Goal: Information Seeking & Learning: Find specific fact

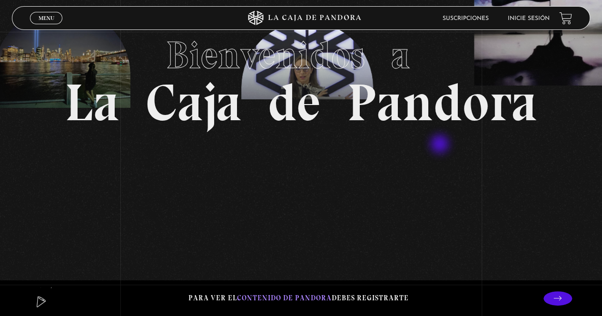
scroll to position [238, 0]
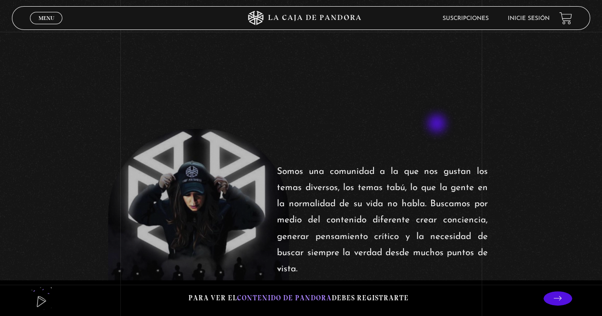
scroll to position [190, 0]
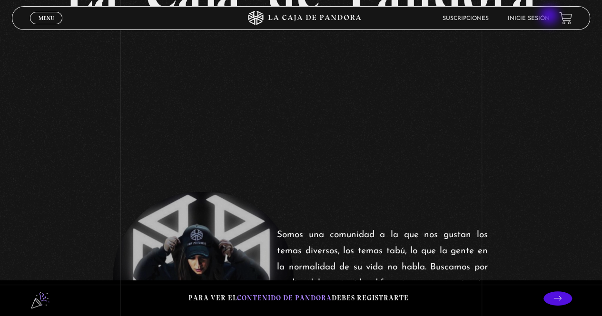
click at [549, 17] on link "Inicie sesión" at bounding box center [528, 19] width 42 height 6
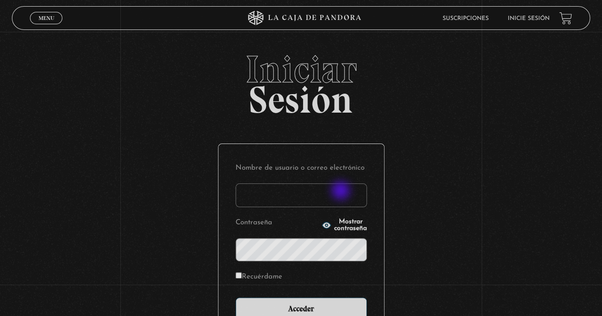
click at [341, 192] on input "Nombre de usuario o correo electrónico" at bounding box center [300, 196] width 131 height 24
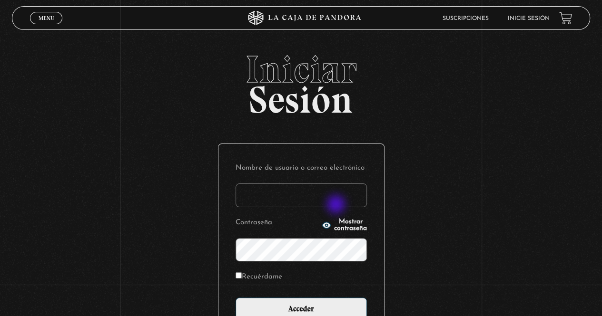
type input "marimar.camacho@hotmail.com"
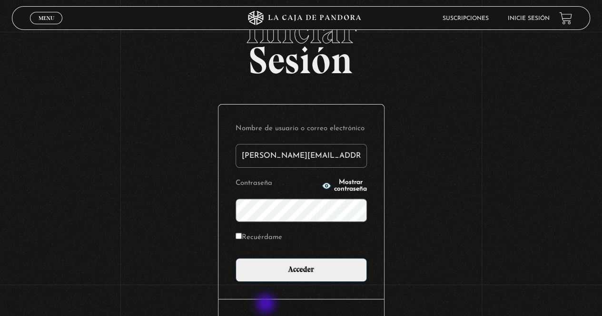
scroll to position [95, 0]
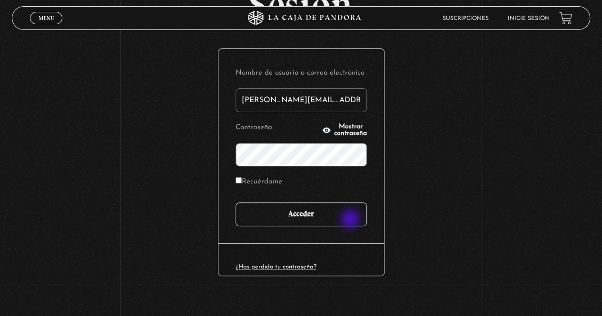
click at [350, 219] on input "Acceder" at bounding box center [300, 215] width 131 height 24
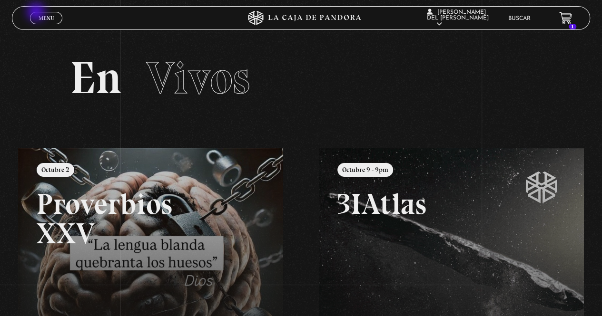
click at [37, 13] on link "Menu Cerrar" at bounding box center [46, 18] width 32 height 12
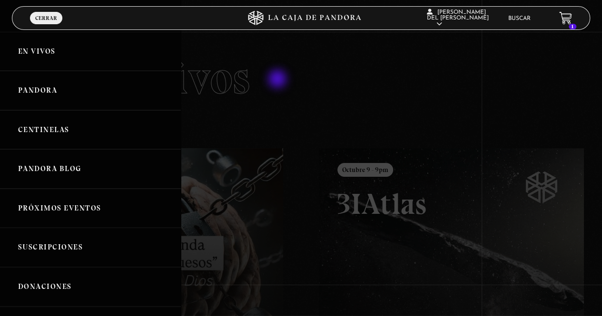
click at [278, 80] on div at bounding box center [301, 158] width 602 height 316
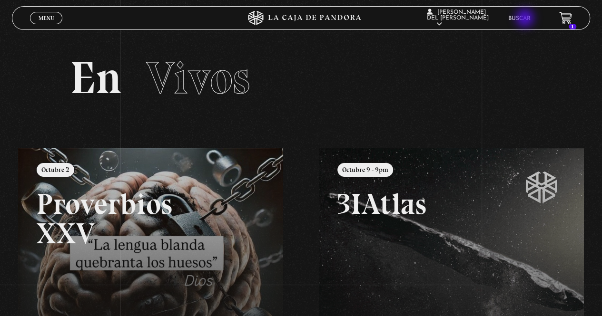
click at [525, 19] on link "Buscar" at bounding box center [519, 19] width 22 height 6
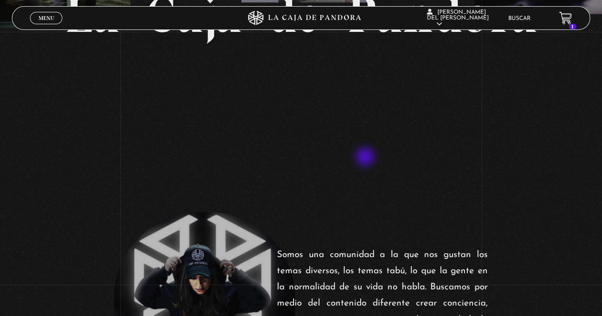
scroll to position [238, 0]
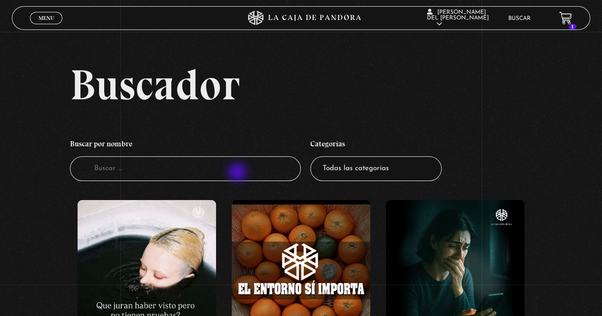
click at [238, 173] on input "Buscador" at bounding box center [185, 168] width 231 height 25
type input "clarividencia"
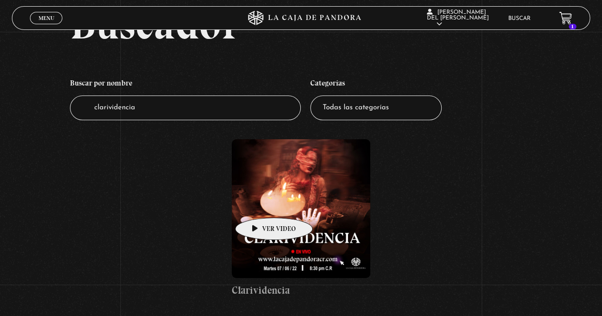
scroll to position [95, 0]
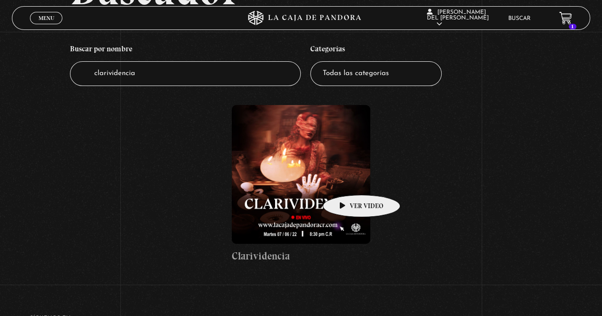
click at [346, 181] on figure at bounding box center [301, 174] width 138 height 138
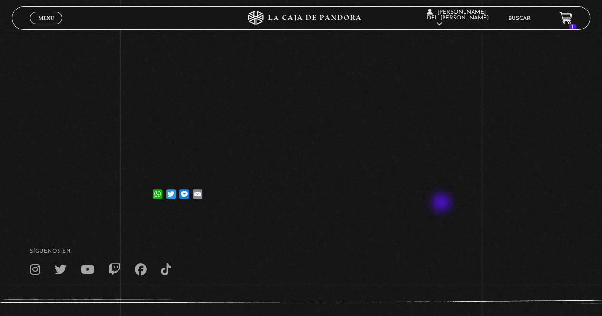
scroll to position [133, 0]
